Goal: Find contact information: Find contact information

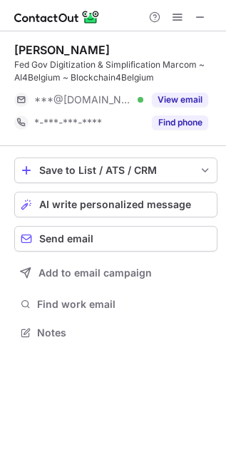
scroll to position [322, 226]
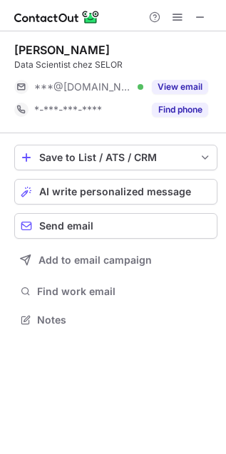
scroll to position [8, 7]
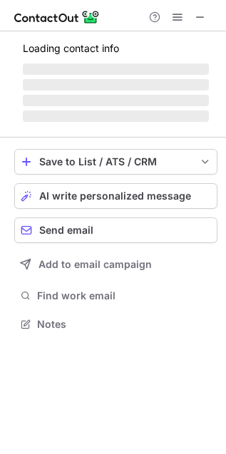
scroll to position [310, 226]
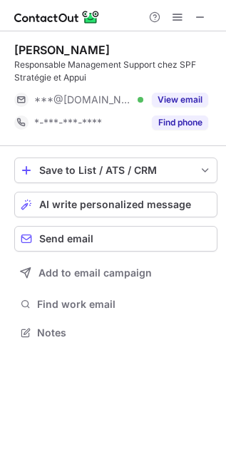
scroll to position [322, 226]
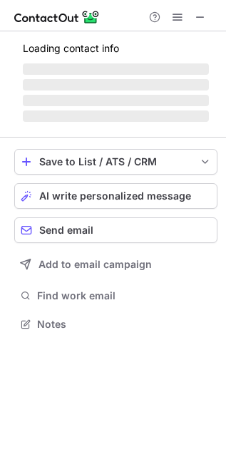
scroll to position [310, 226]
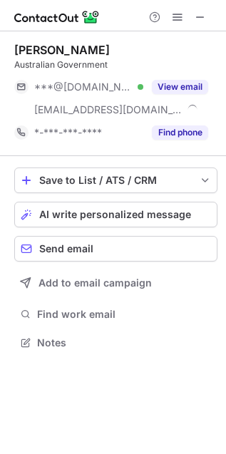
scroll to position [333, 226]
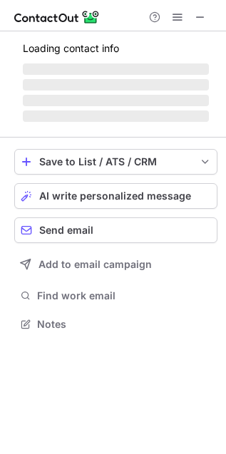
scroll to position [322, 226]
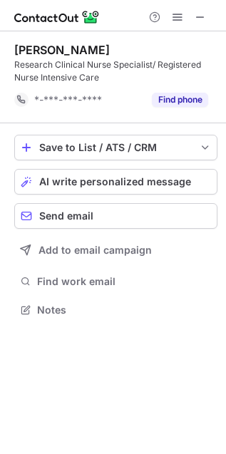
scroll to position [300, 226]
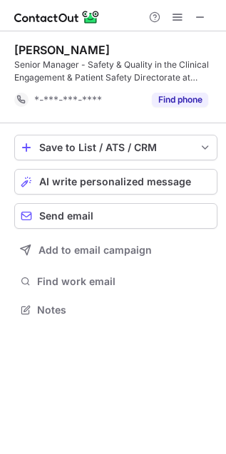
scroll to position [300, 226]
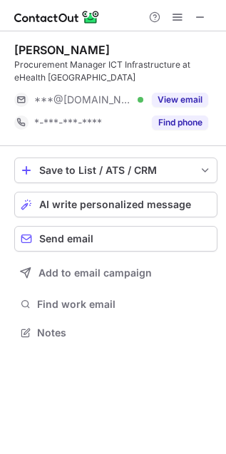
scroll to position [322, 226]
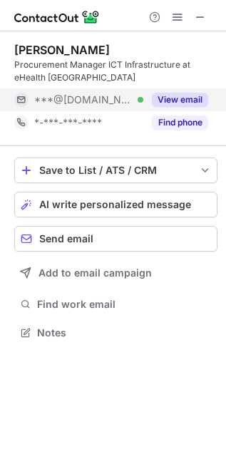
click at [57, 105] on span "***@gmail.com" at bounding box center [83, 99] width 98 height 13
